Goal: Information Seeking & Learning: Check status

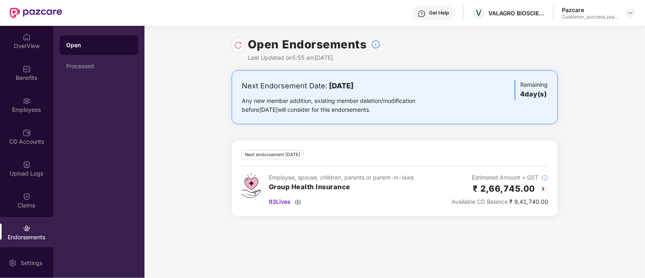
click at [31, 229] on div "Endorsements" at bounding box center [26, 232] width 53 height 30
click at [29, 207] on div "Claims" at bounding box center [26, 205] width 53 height 8
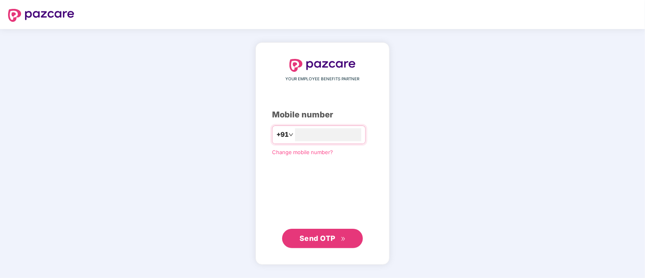
type input "**********"
click at [325, 240] on span "Send OTP" at bounding box center [317, 238] width 36 height 8
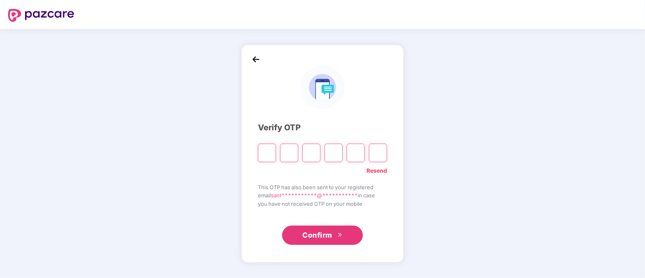
type input "*"
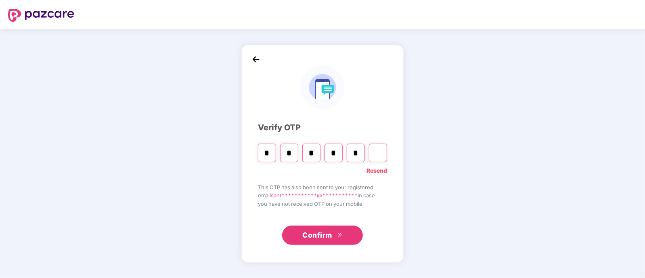
type input "*"
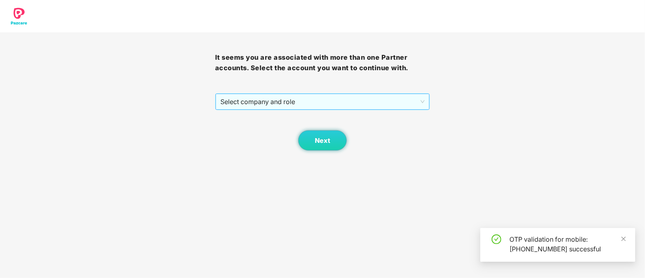
drag, startPoint x: 294, startPoint y: 92, endPoint x: 280, endPoint y: 104, distance: 18.7
click at [280, 104] on div "It seems you are associated with more than one Partner accounts. Select the acc…" at bounding box center [322, 91] width 215 height 118
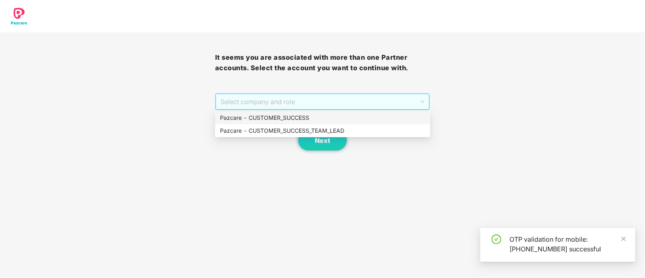
click at [280, 104] on span "Select company and role" at bounding box center [322, 101] width 205 height 15
click at [290, 128] on div "Pazcare - CUSTOMER_SUCCESS_TEAM_LEAD" at bounding box center [322, 130] width 205 height 9
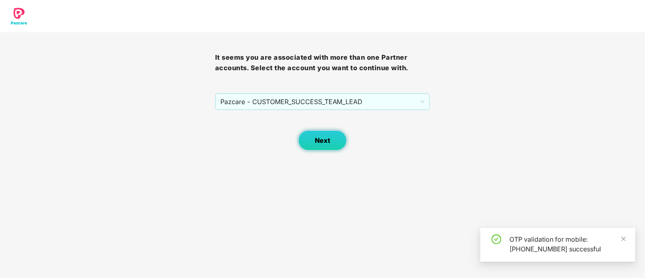
click at [319, 142] on span "Next" at bounding box center [322, 141] width 15 height 8
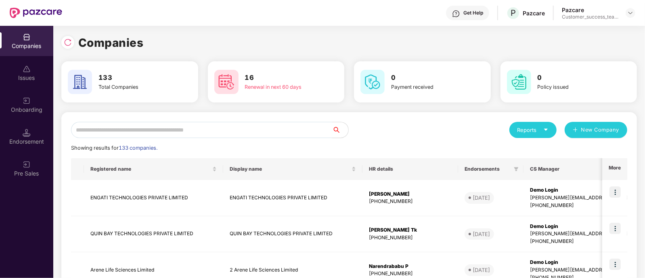
click at [280, 132] on input "text" at bounding box center [201, 130] width 261 height 16
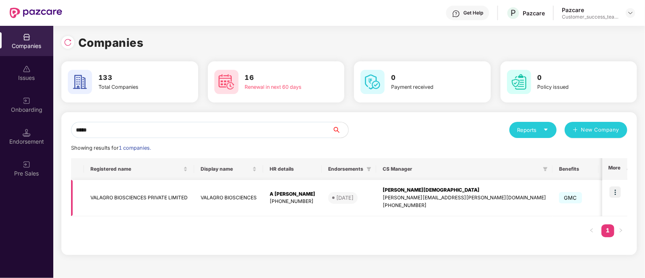
type input "*****"
click at [615, 194] on img at bounding box center [614, 191] width 11 height 11
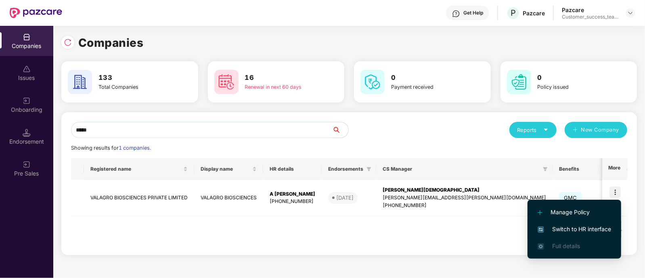
click at [585, 226] on span "Switch to HR interface" at bounding box center [573, 229] width 73 height 9
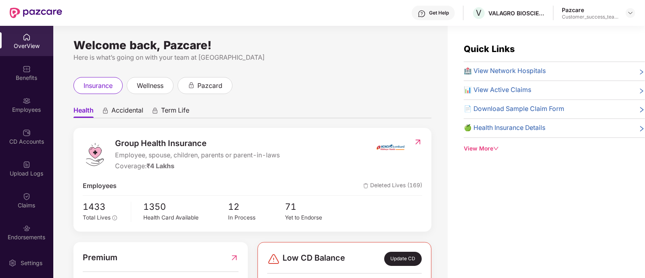
click at [26, 196] on img at bounding box center [27, 196] width 8 height 8
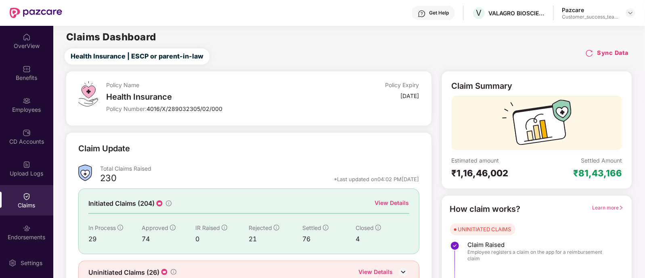
scroll to position [38, 0]
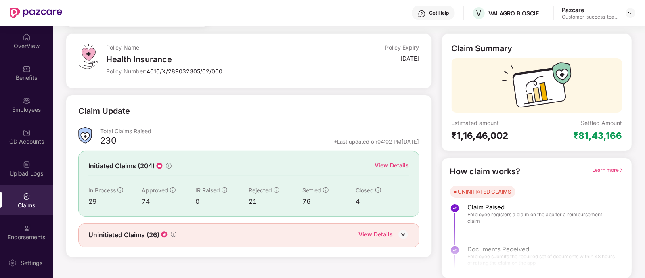
click at [401, 164] on div "View Details" at bounding box center [392, 165] width 34 height 9
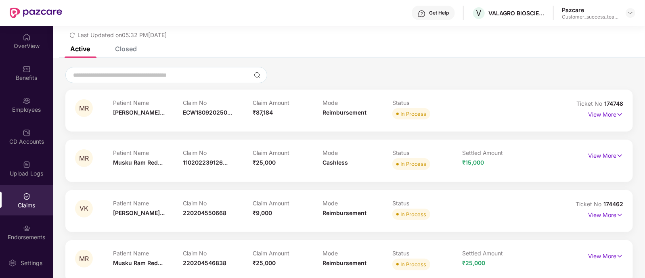
scroll to position [38, 0]
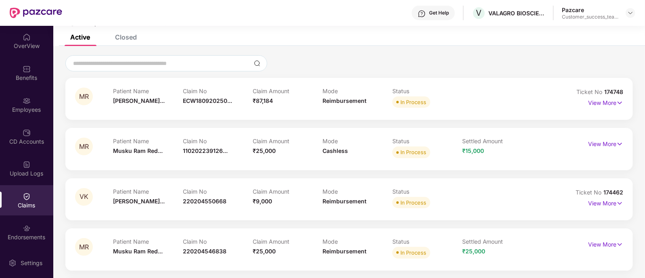
click at [126, 40] on div "Closed" at bounding box center [126, 37] width 22 height 8
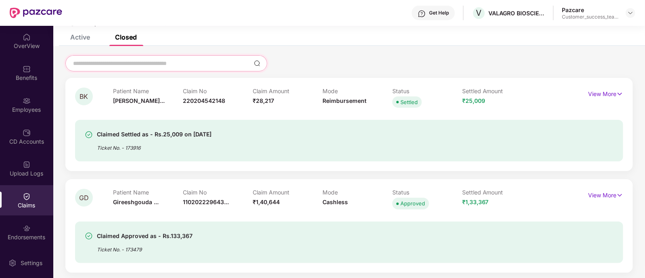
click at [125, 61] on input at bounding box center [161, 63] width 178 height 8
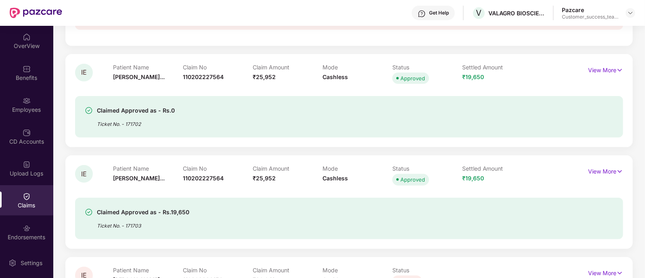
scroll to position [240, 0]
type input "****"
click at [607, 71] on p "View More" at bounding box center [605, 69] width 35 height 11
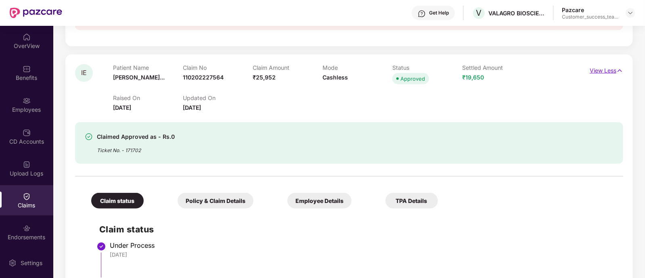
click at [589, 71] on p "View Less" at bounding box center [605, 69] width 33 height 11
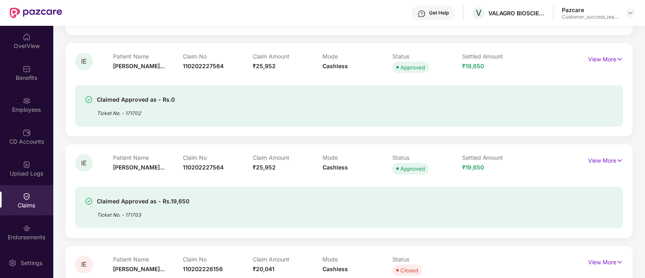
scroll to position [252, 0]
click at [600, 160] on p "View More" at bounding box center [605, 158] width 35 height 11
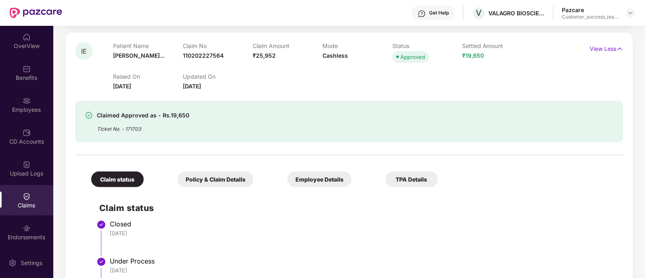
scroll to position [363, 0]
click at [614, 49] on p "View Less" at bounding box center [605, 47] width 33 height 11
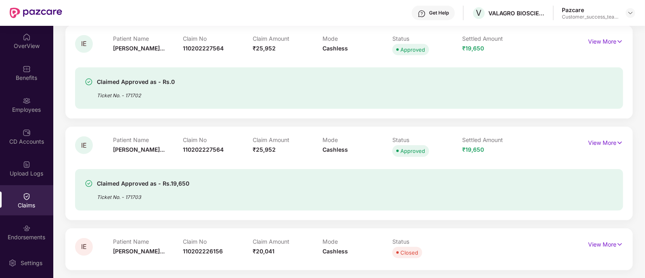
scroll to position [0, 0]
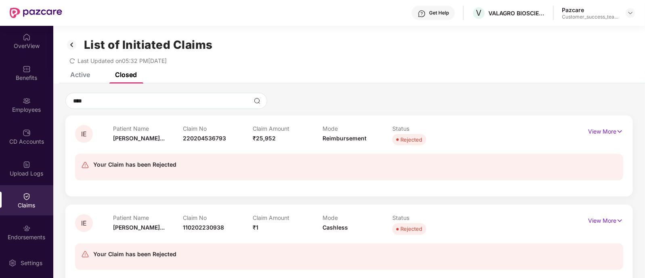
click at [69, 74] on div "Active" at bounding box center [74, 75] width 32 height 8
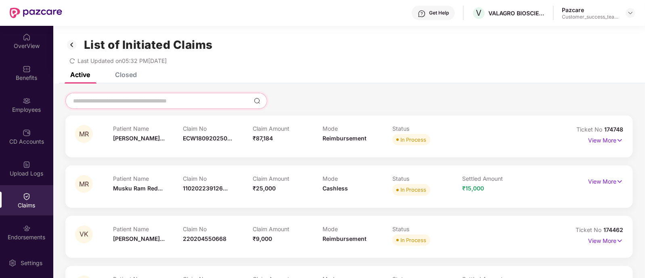
click at [93, 100] on input at bounding box center [161, 101] width 178 height 8
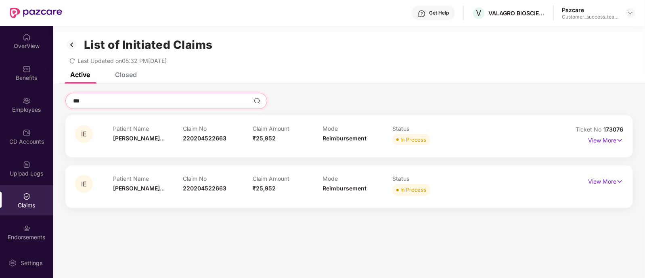
type input "***"
click at [381, 196] on div "Mode Reimbursement" at bounding box center [357, 186] width 70 height 22
click at [592, 179] on p "View More" at bounding box center [605, 180] width 35 height 11
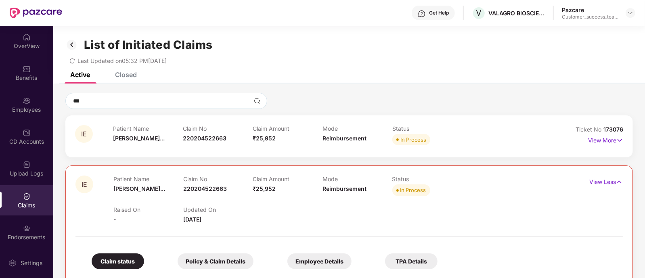
click at [126, 71] on div "List of Initiated Claims Last Updated on 05:32 PM, 18 Sep 2025" at bounding box center [348, 49] width 591 height 46
click at [123, 75] on div "Closed" at bounding box center [126, 75] width 22 height 8
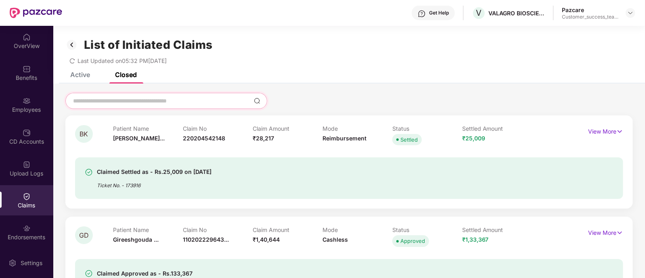
click at [120, 104] on input at bounding box center [161, 101] width 178 height 8
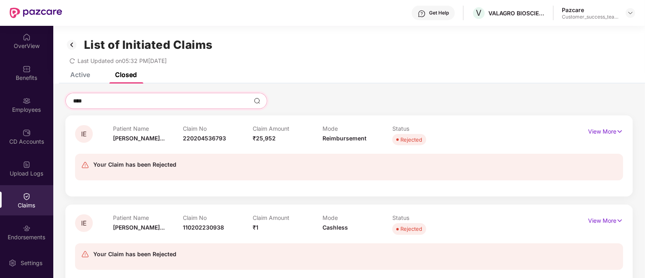
type input "****"
click at [76, 71] on div "List of Initiated Claims Last Updated on 05:32 PM, 18 Sep 2025" at bounding box center [348, 49] width 591 height 46
click at [79, 73] on div "Active" at bounding box center [80, 75] width 20 height 8
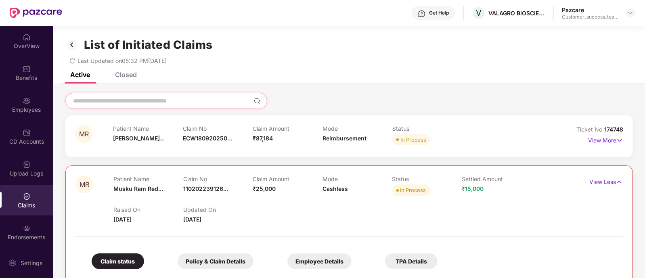
click at [97, 101] on input at bounding box center [161, 101] width 178 height 8
type input "****"
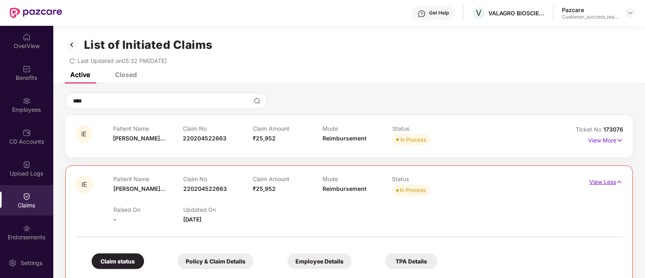
click at [600, 181] on p "View Less" at bounding box center [605, 180] width 33 height 11
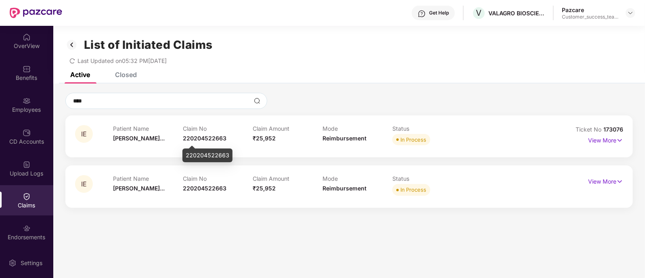
click at [202, 137] on span "220204522663" at bounding box center [205, 138] width 44 height 7
click at [597, 138] on p "View More" at bounding box center [605, 139] width 35 height 11
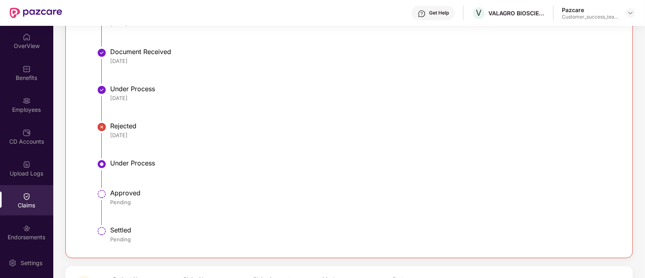
scroll to position [279, 0]
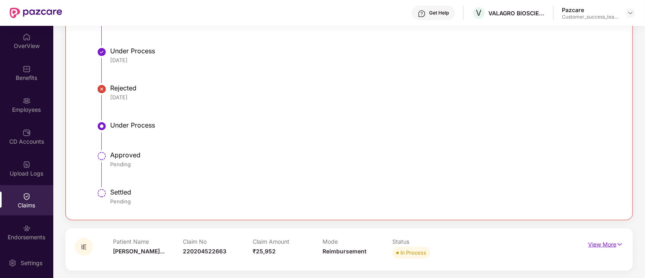
click at [601, 239] on p "View More" at bounding box center [605, 243] width 35 height 11
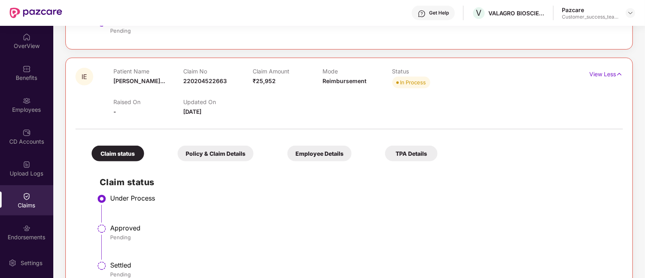
scroll to position [451, 0]
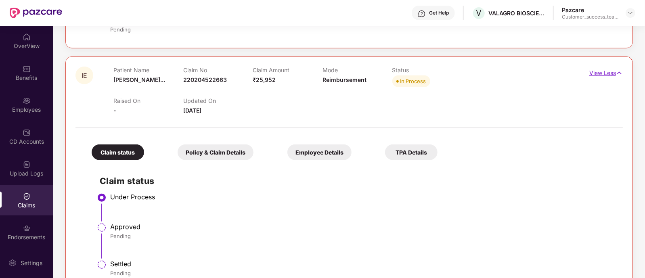
click at [606, 69] on p "View Less" at bounding box center [605, 72] width 33 height 11
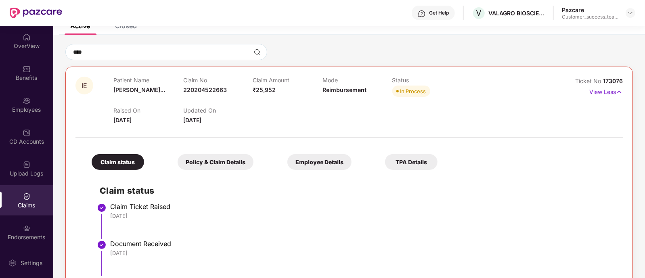
scroll to position [0, 0]
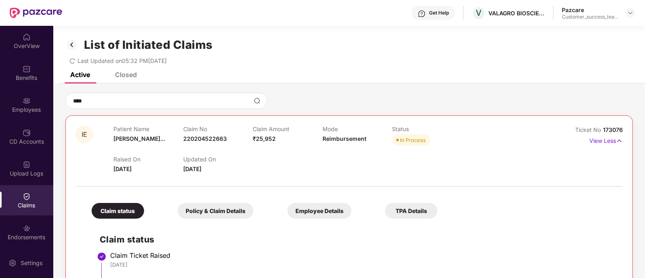
click at [72, 40] on img at bounding box center [71, 45] width 13 height 14
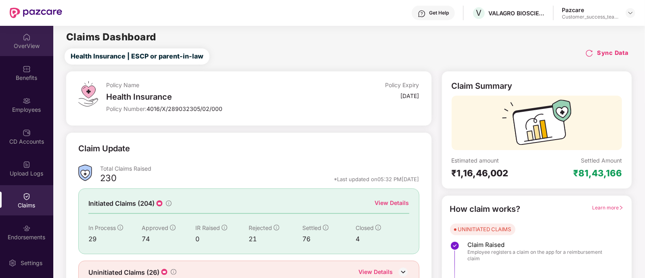
click at [33, 36] on div "OverView" at bounding box center [26, 41] width 53 height 30
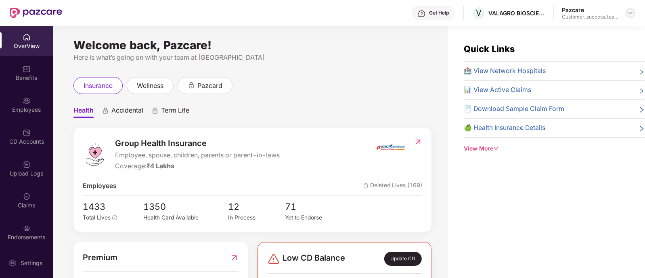
click at [633, 13] on img at bounding box center [630, 13] width 6 height 6
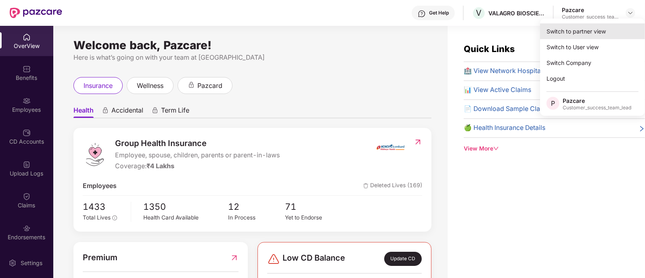
click at [578, 32] on div "Switch to partner view" at bounding box center [592, 31] width 105 height 16
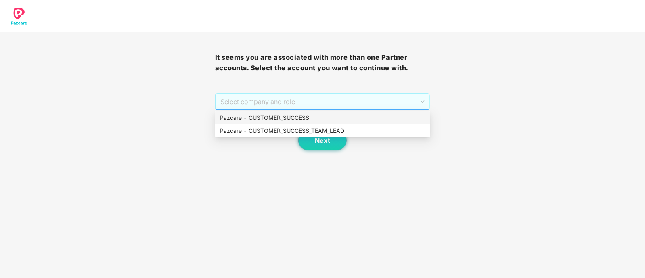
click at [297, 102] on span "Select company and role" at bounding box center [322, 101] width 205 height 15
click at [290, 118] on div "Pazcare - CUSTOMER_SUCCESS" at bounding box center [322, 117] width 205 height 9
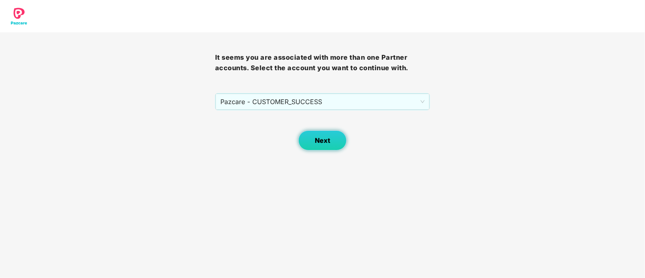
click at [324, 140] on span "Next" at bounding box center [322, 141] width 15 height 8
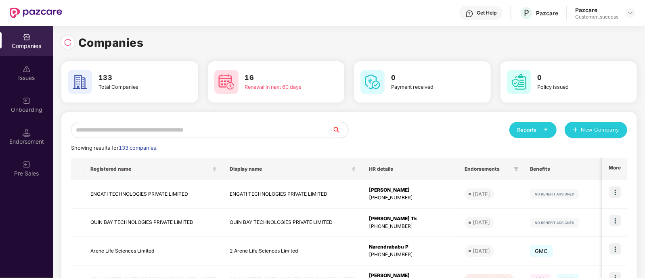
click at [219, 136] on input "text" at bounding box center [201, 130] width 261 height 16
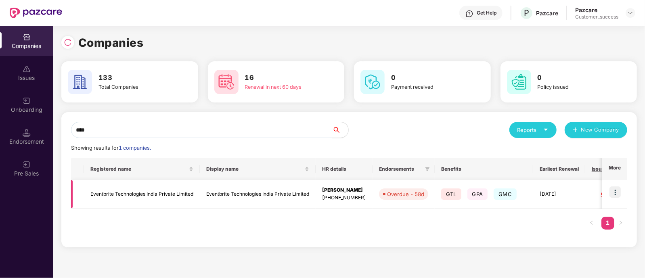
type input "****"
click at [612, 190] on img at bounding box center [614, 191] width 11 height 11
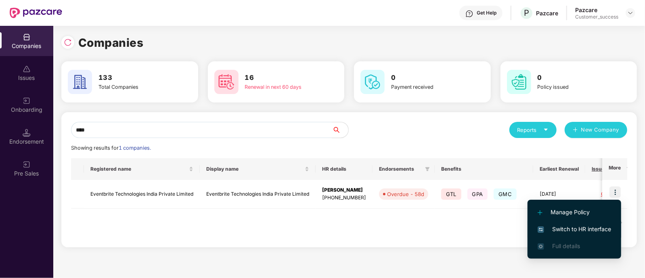
click at [578, 230] on span "Switch to HR interface" at bounding box center [573, 229] width 73 height 9
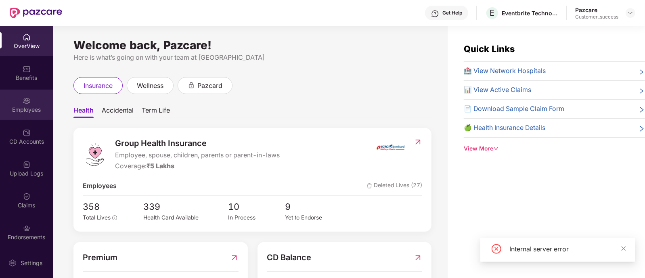
click at [19, 101] on div "Employees" at bounding box center [26, 105] width 53 height 30
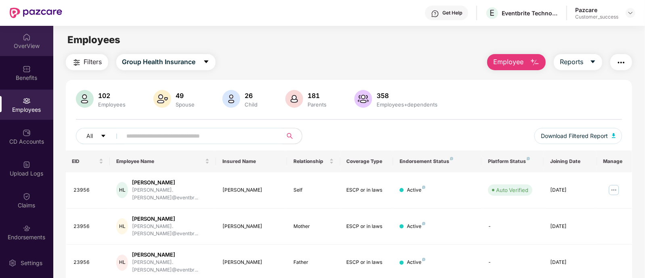
click at [36, 42] on div "OverView" at bounding box center [26, 46] width 53 height 8
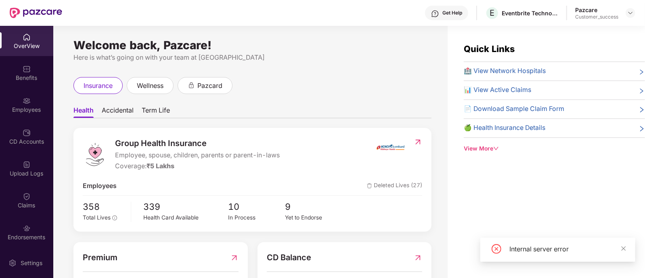
click at [28, 197] on img at bounding box center [27, 196] width 8 height 8
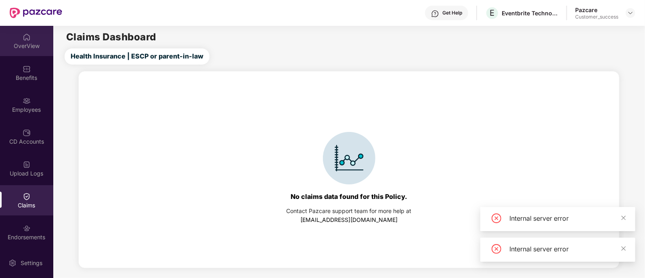
click at [32, 42] on div "OverView" at bounding box center [26, 46] width 53 height 8
